Goal: Transaction & Acquisition: Purchase product/service

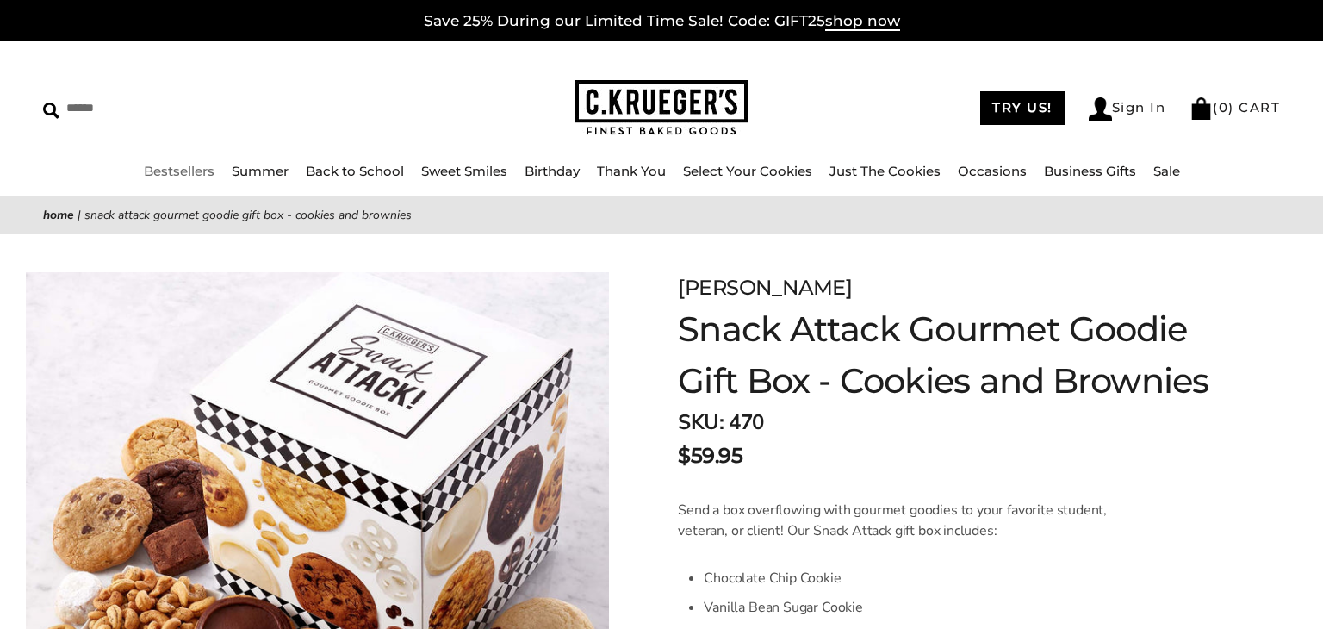
click at [187, 170] on link "Bestsellers" at bounding box center [179, 171] width 71 height 16
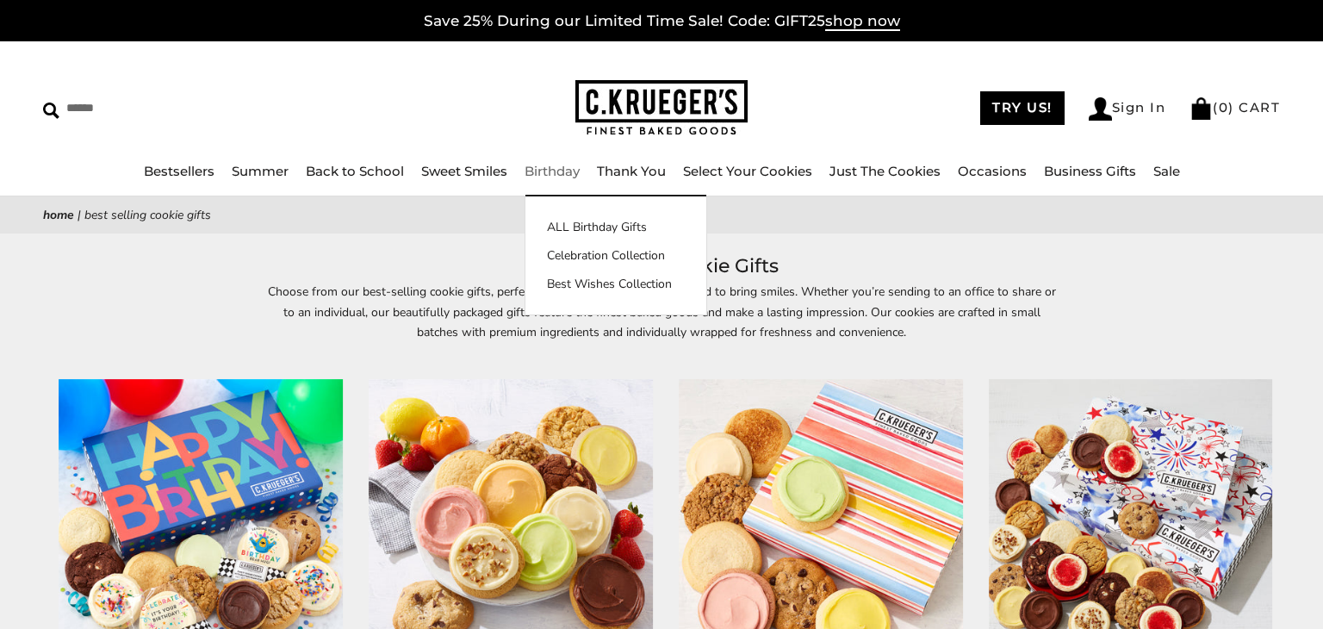
click at [568, 171] on link "Birthday" at bounding box center [552, 171] width 55 height 16
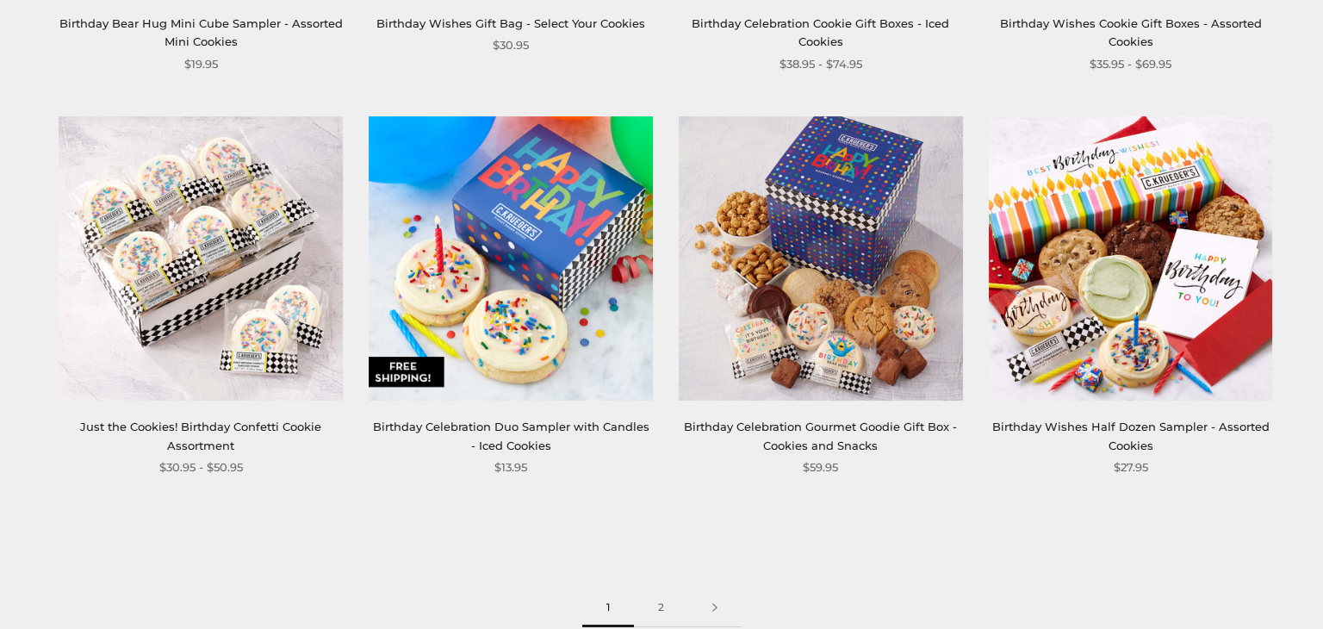
scroll to position [2274, 0]
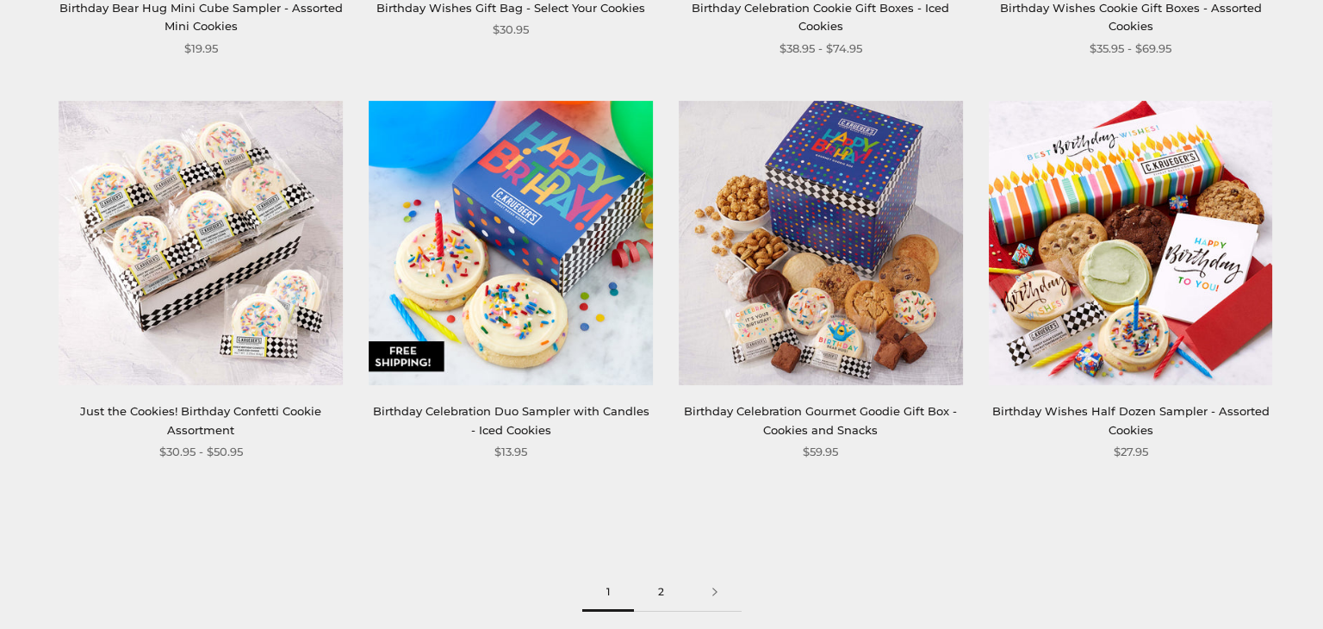
click at [659, 591] on link "2" at bounding box center [661, 592] width 54 height 39
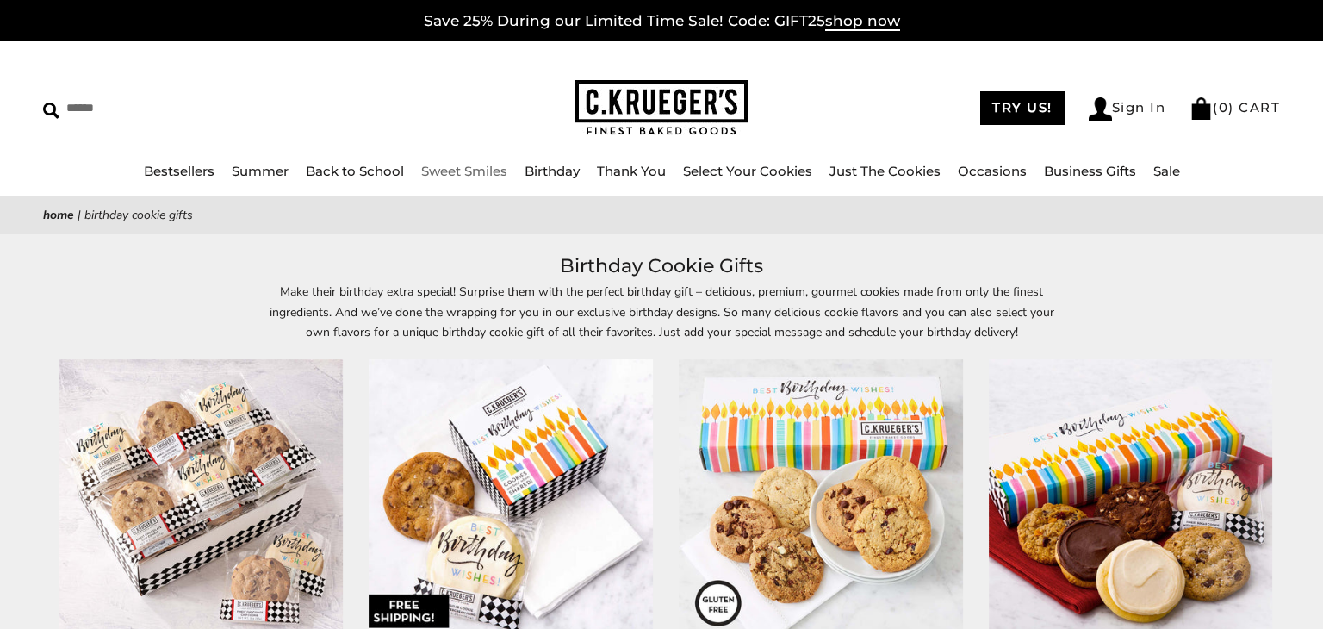
click at [455, 170] on link "Sweet Smiles" at bounding box center [464, 171] width 86 height 16
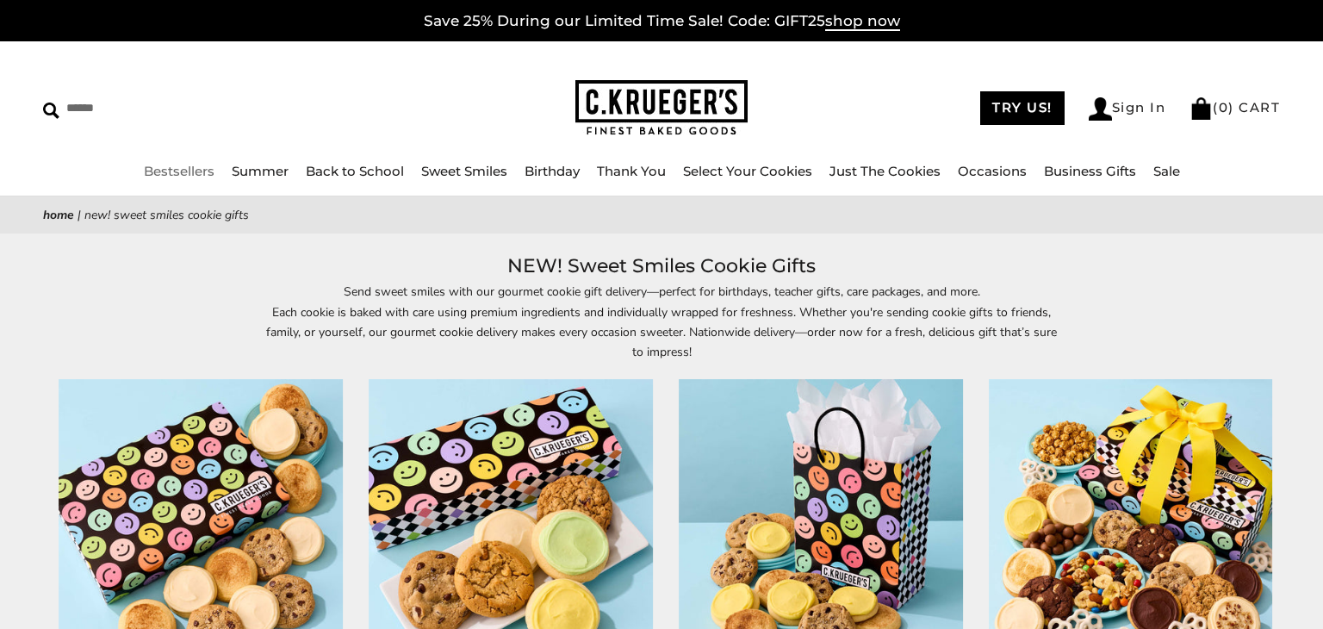
click at [197, 170] on link "Bestsellers" at bounding box center [179, 171] width 71 height 16
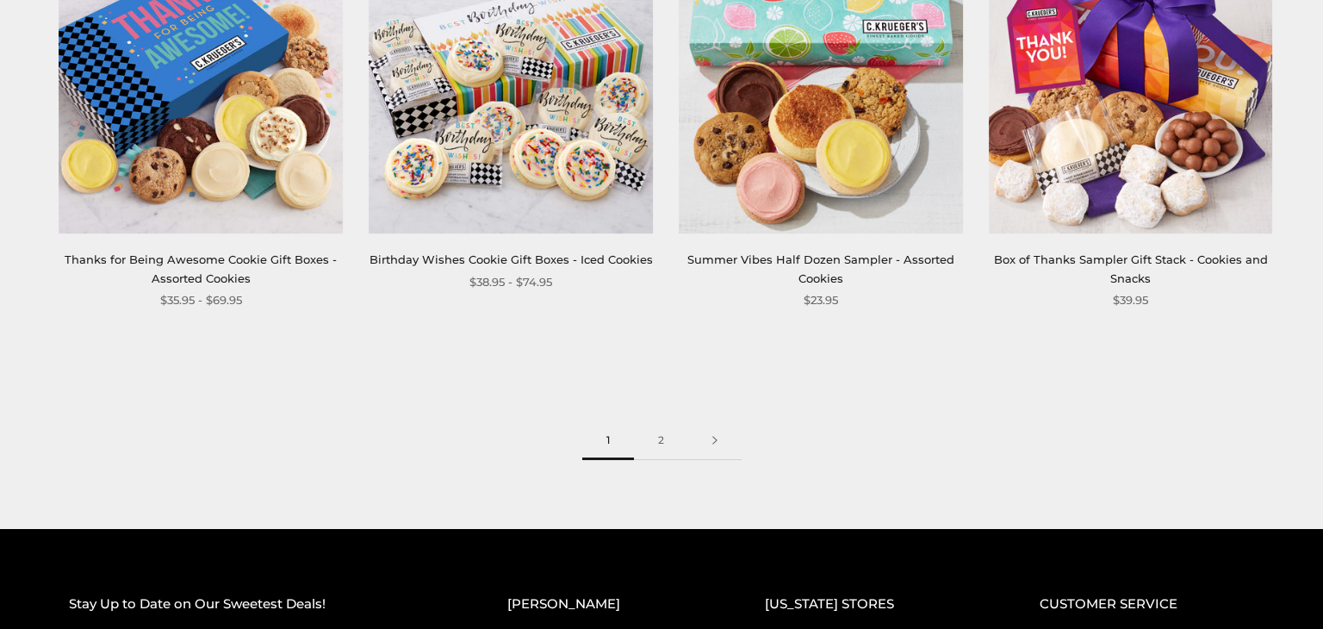
scroll to position [2447, 0]
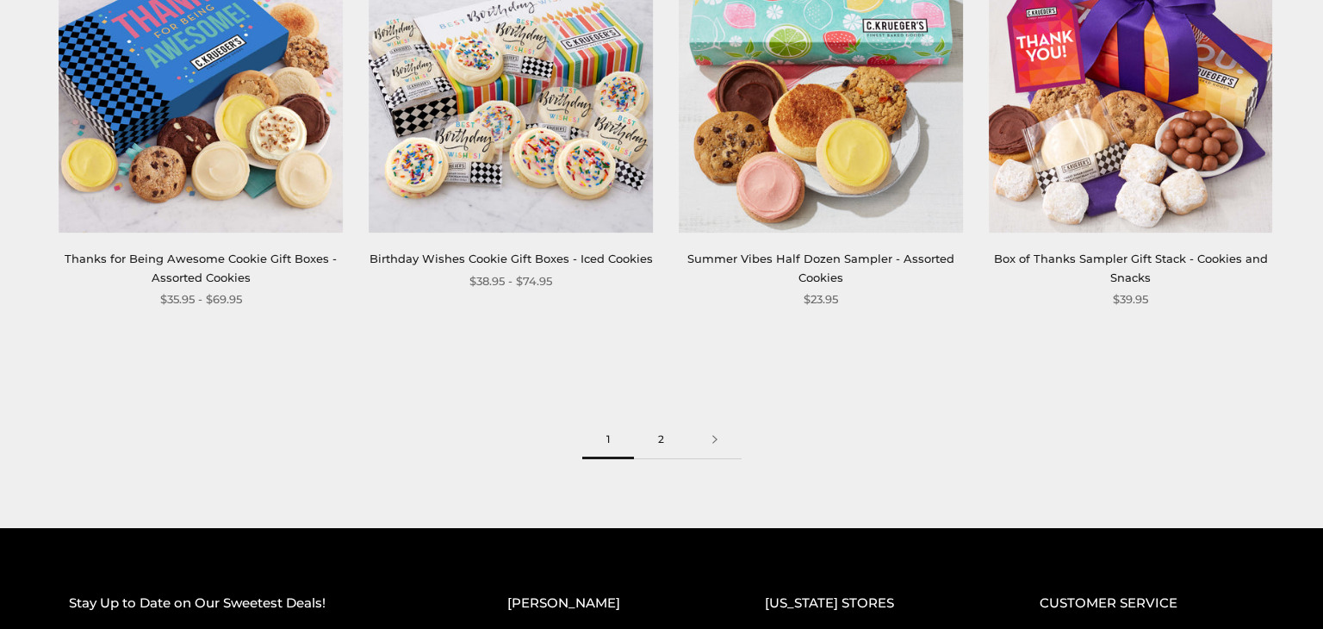
click at [662, 440] on link "2" at bounding box center [661, 439] width 54 height 39
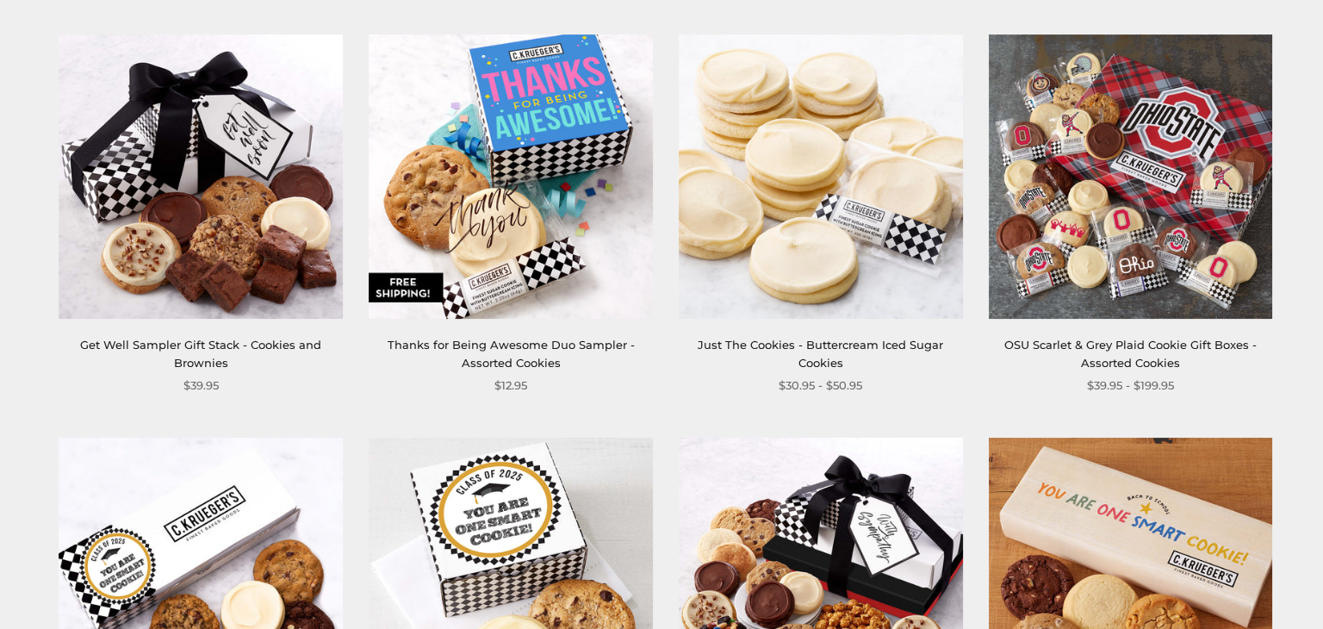
scroll to position [724, 0]
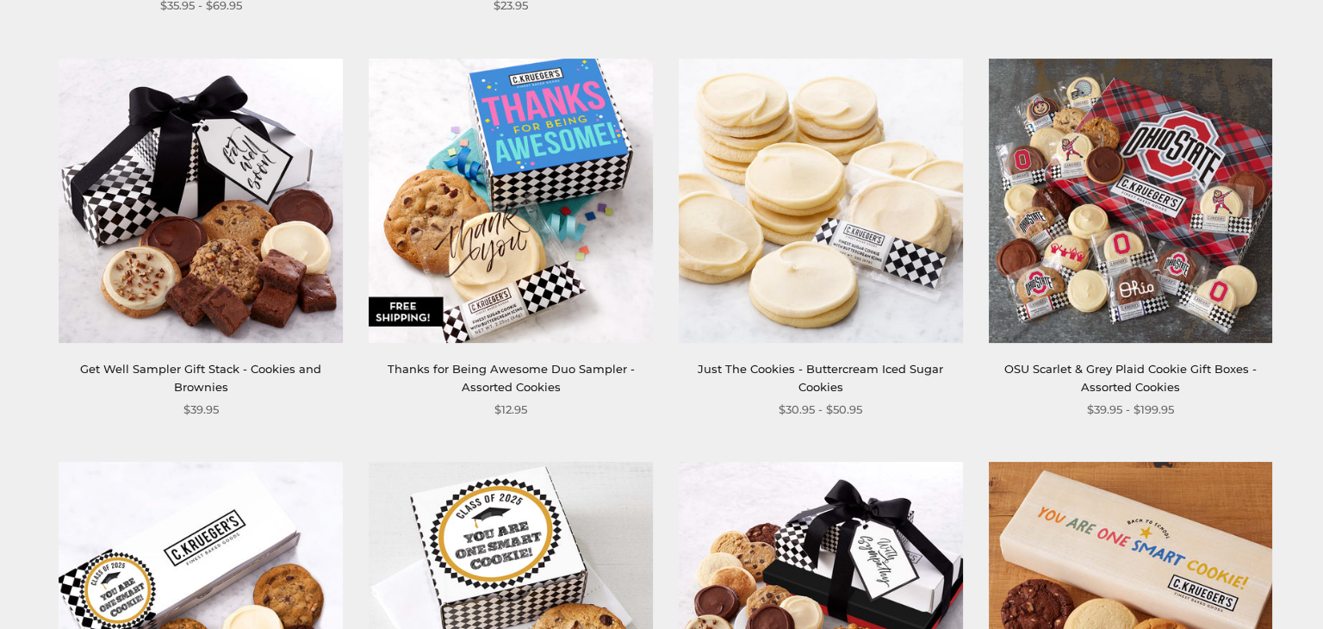
click at [178, 248] on img at bounding box center [201, 201] width 284 height 284
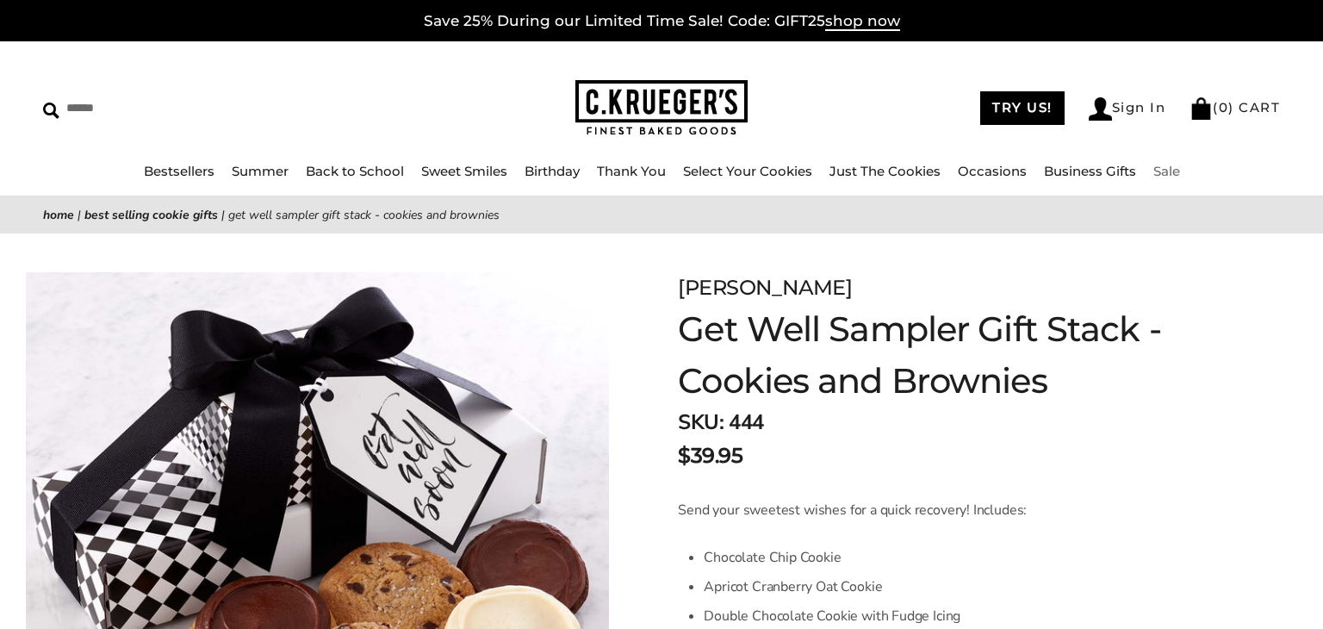
click at [1164, 170] on link "Sale" at bounding box center [1167, 171] width 27 height 16
